Goal: Obtain resource: Obtain resource

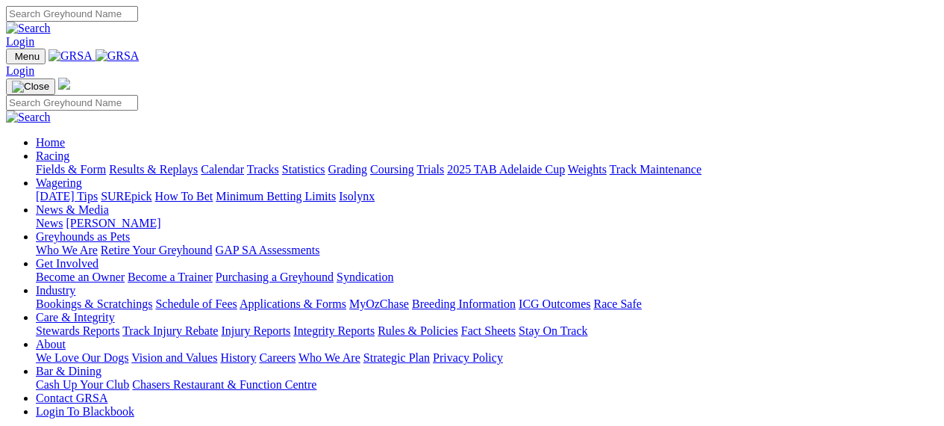
click at [75, 284] on link "Industry" at bounding box center [56, 290] width 40 height 13
click at [346, 297] on link "Applications & Forms" at bounding box center [293, 303] width 107 height 13
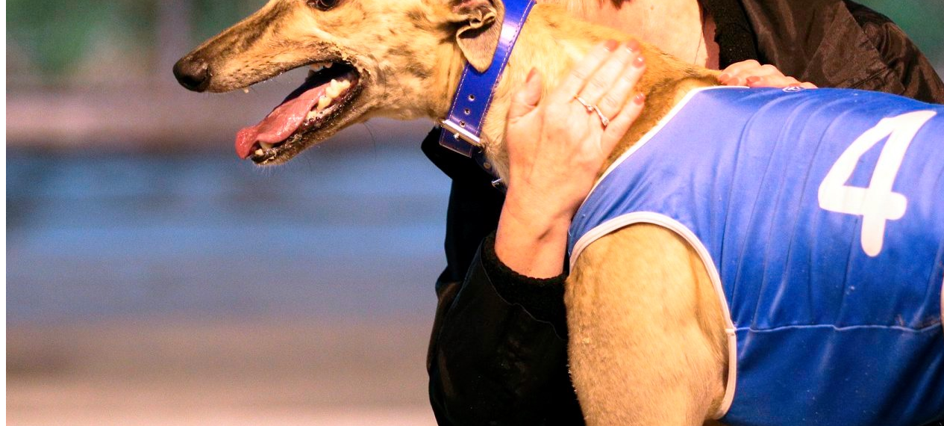
scroll to position [896, 0]
